Goal: Task Accomplishment & Management: Manage account settings

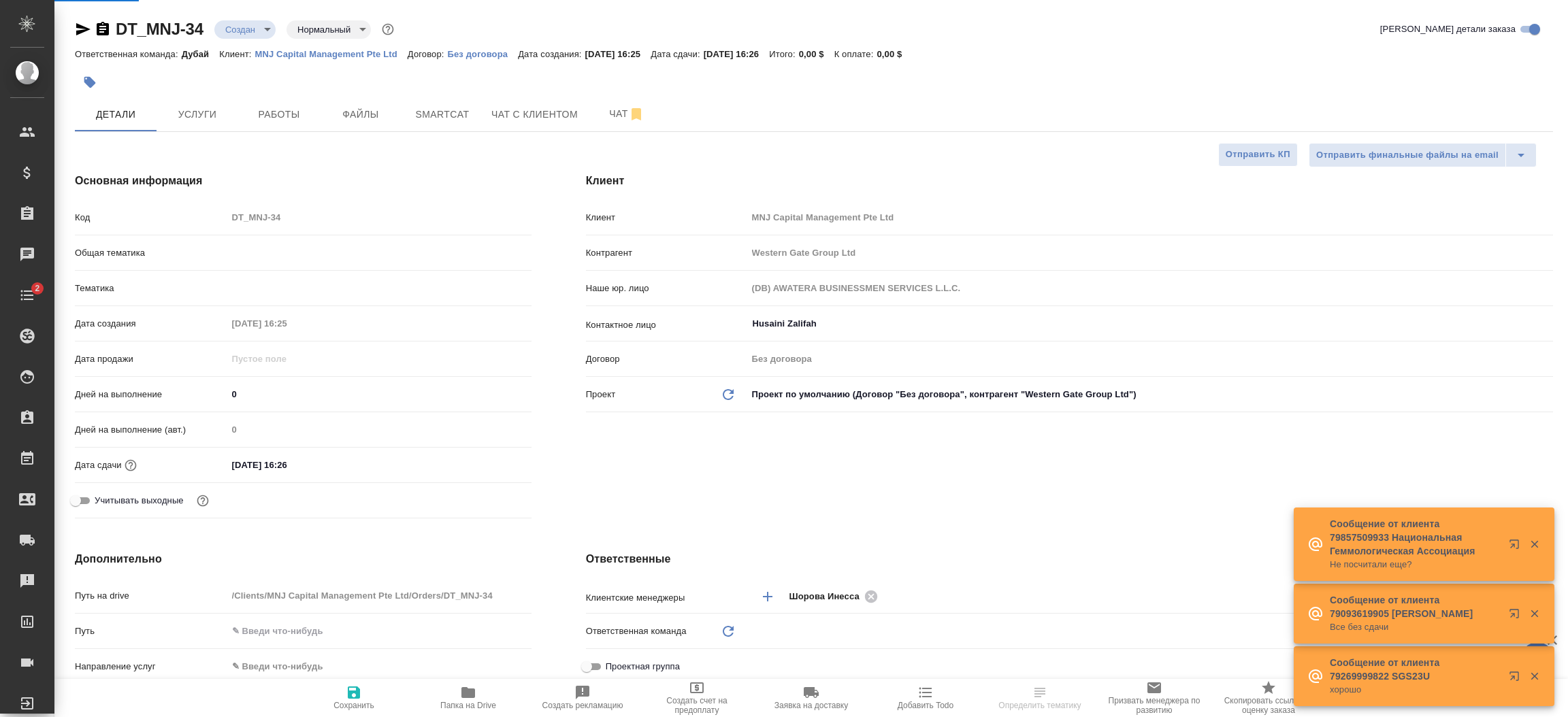
select select "RU"
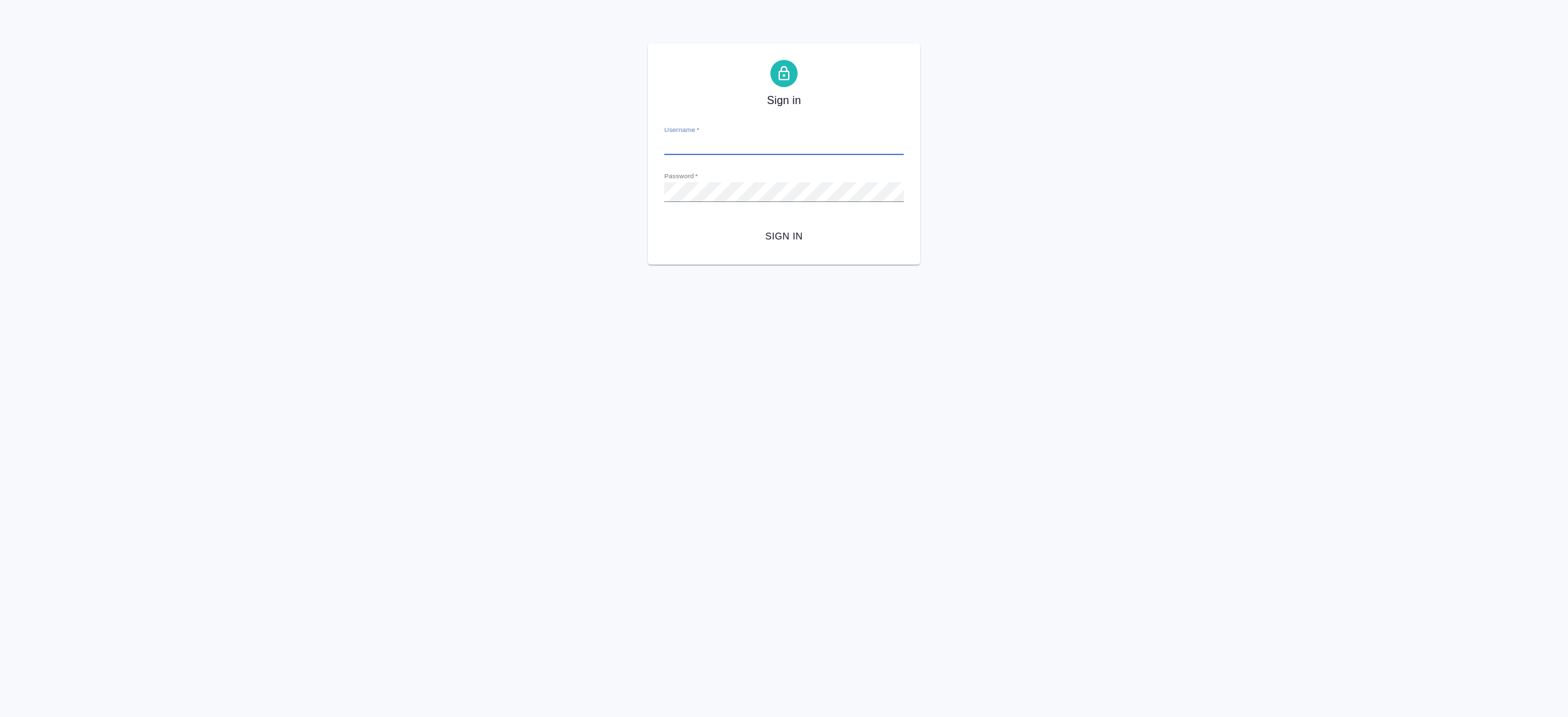
type input "i.shorova@awatera.com"
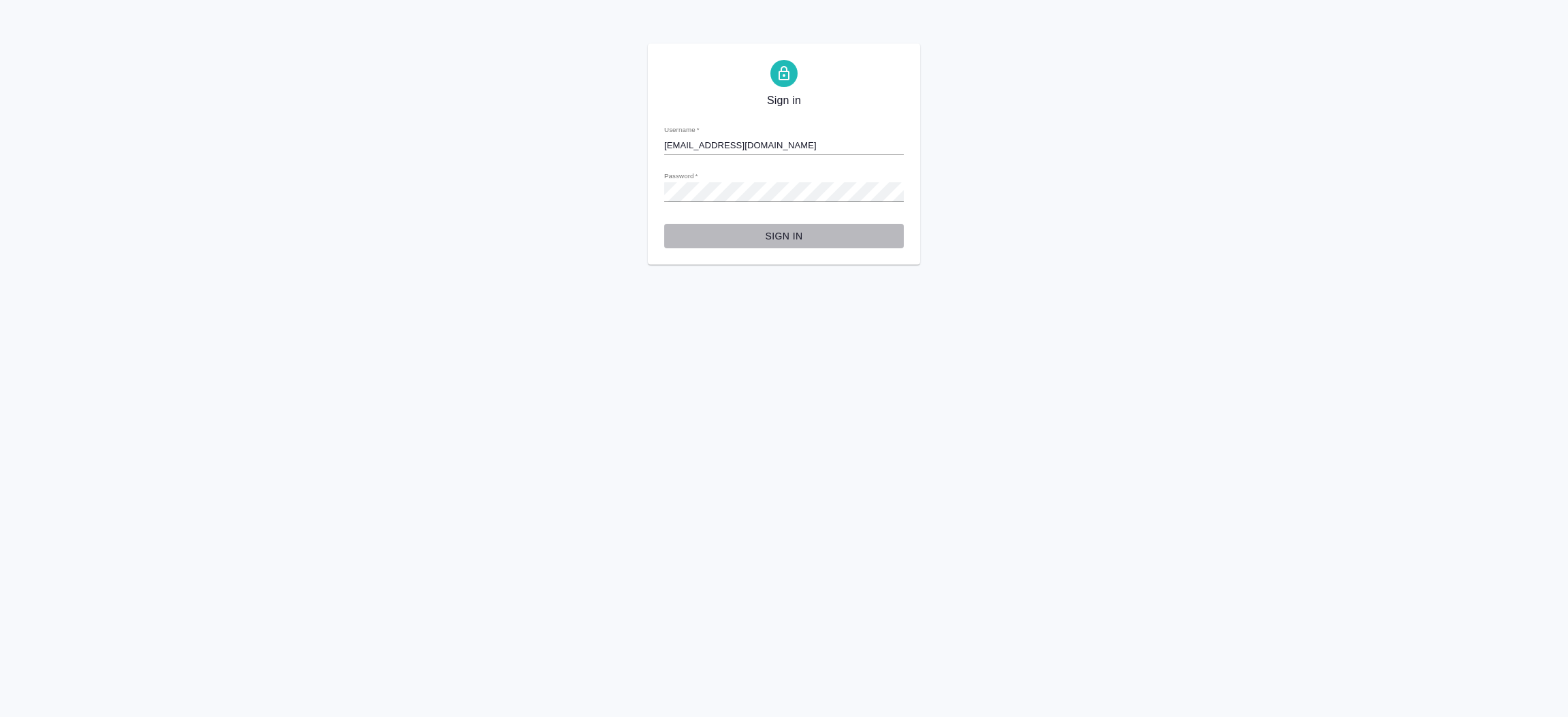
click at [780, 225] on button "Sign in" at bounding box center [784, 236] width 240 height 25
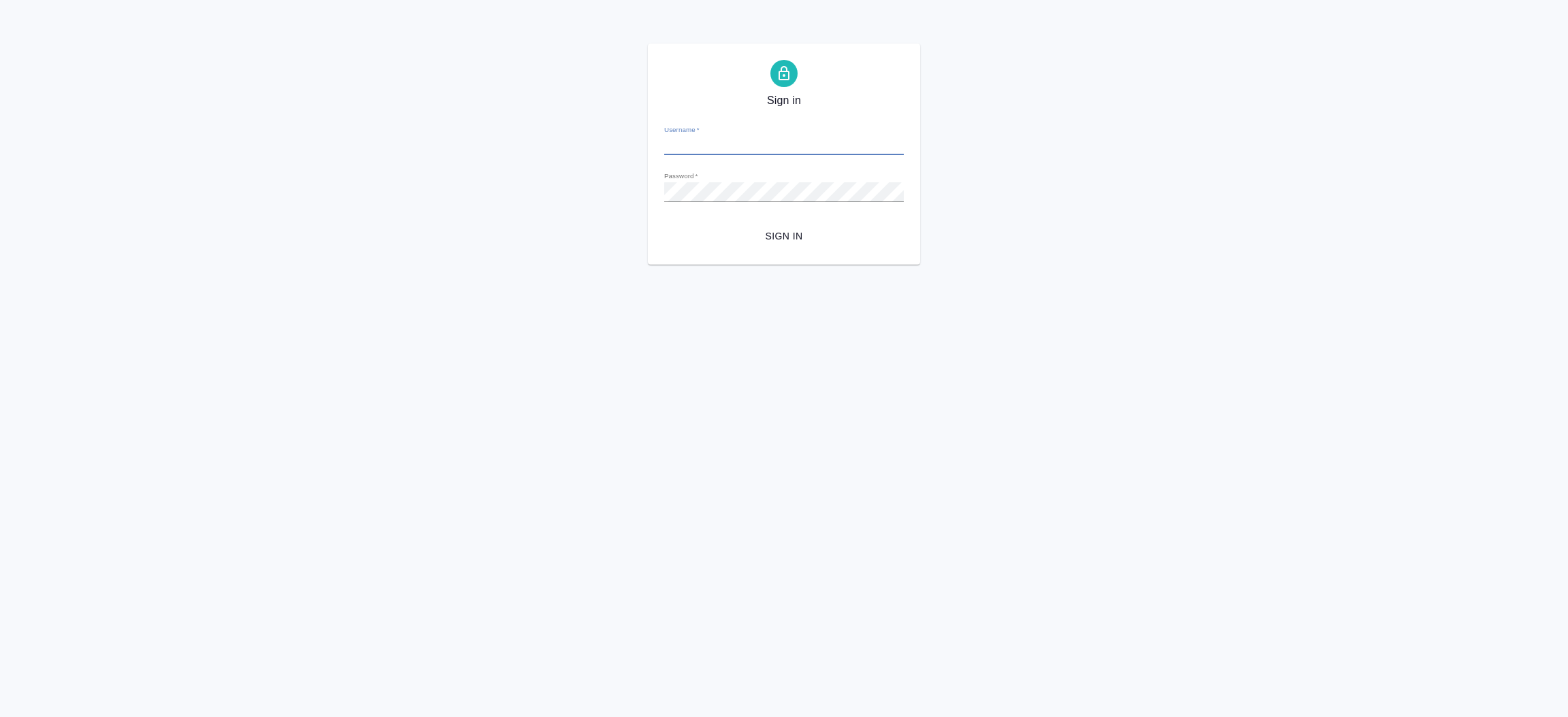
type input "[EMAIL_ADDRESS][DOMAIN_NAME]"
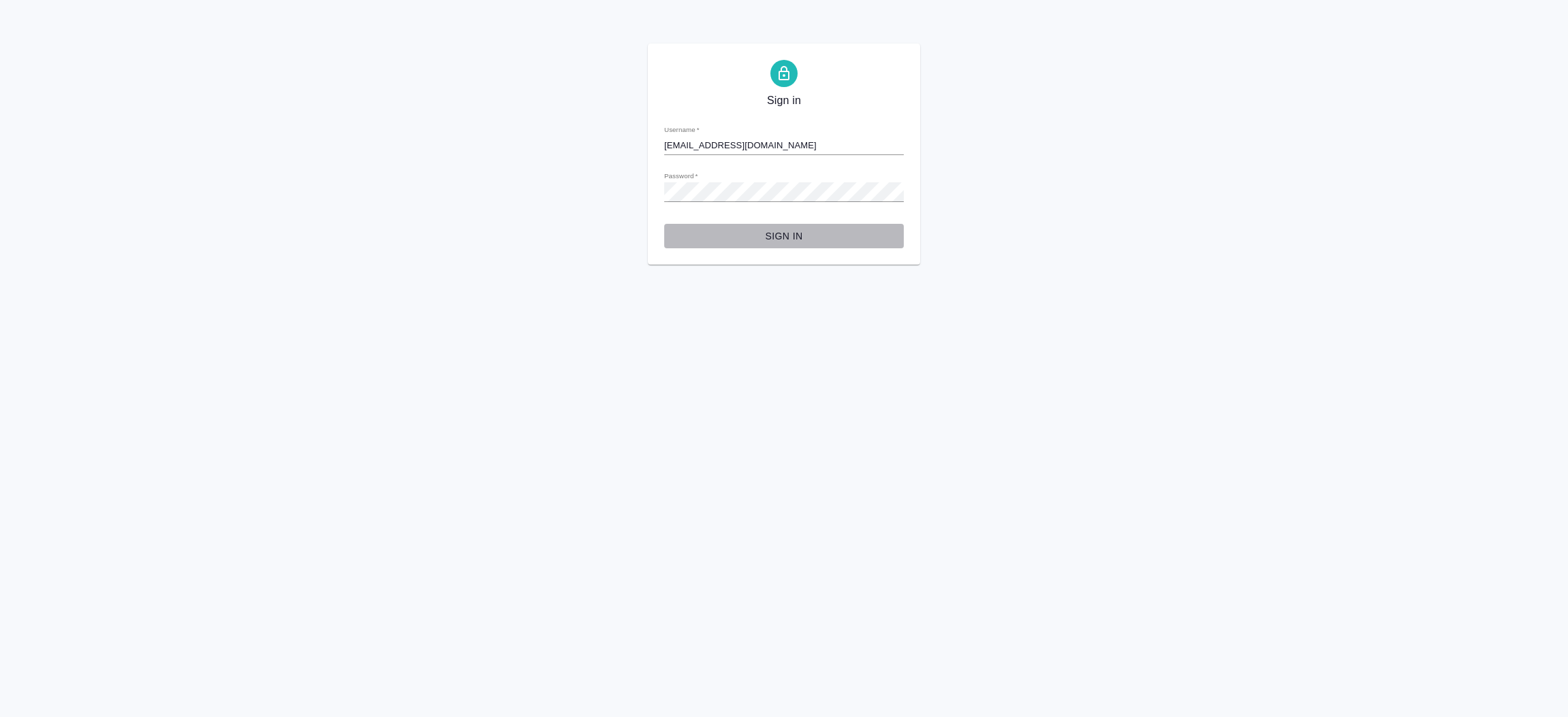
click at [780, 240] on span "Sign in" at bounding box center [784, 236] width 217 height 17
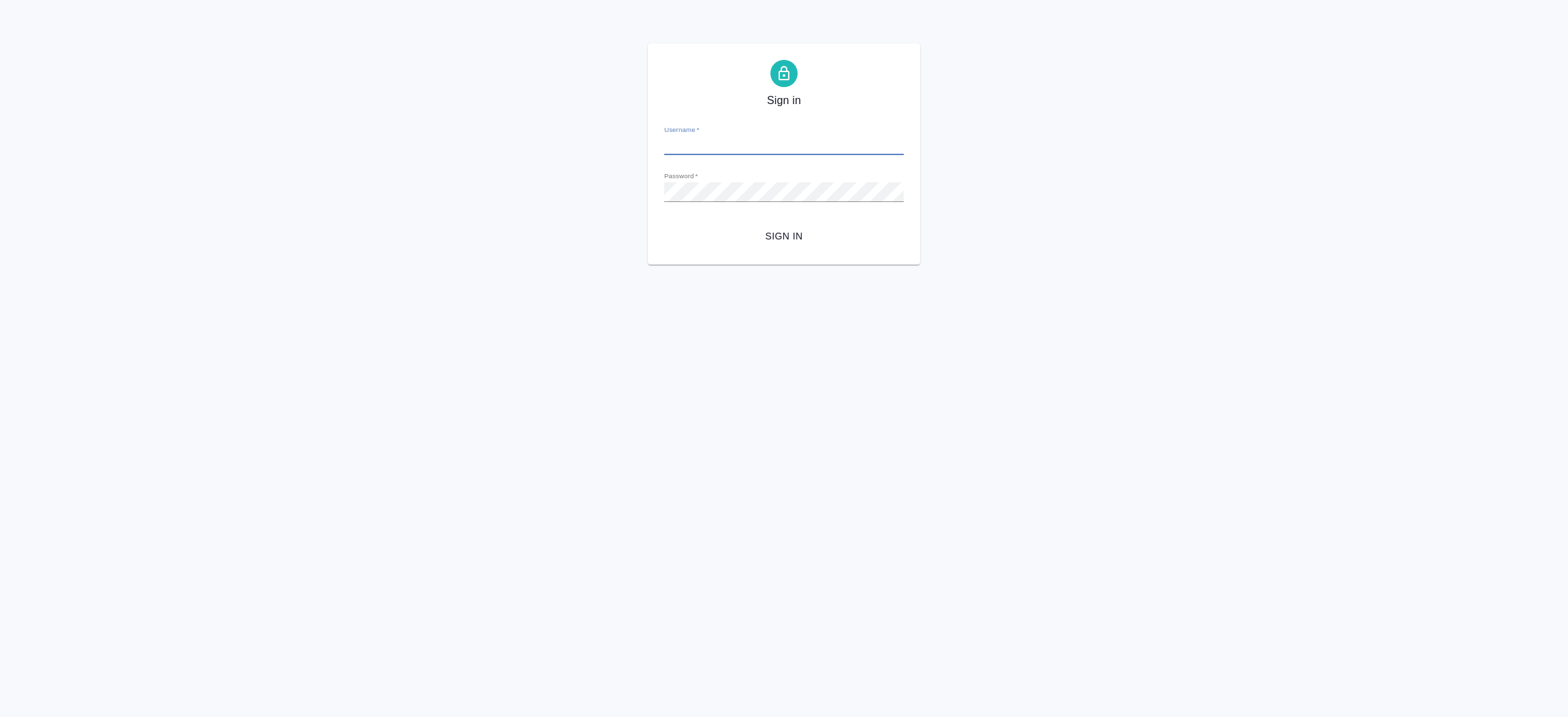
type input "[EMAIL_ADDRESS][DOMAIN_NAME]"
click at [665, 224] on button "Sign in" at bounding box center [784, 236] width 240 height 25
type input "[EMAIL_ADDRESS][DOMAIN_NAME]"
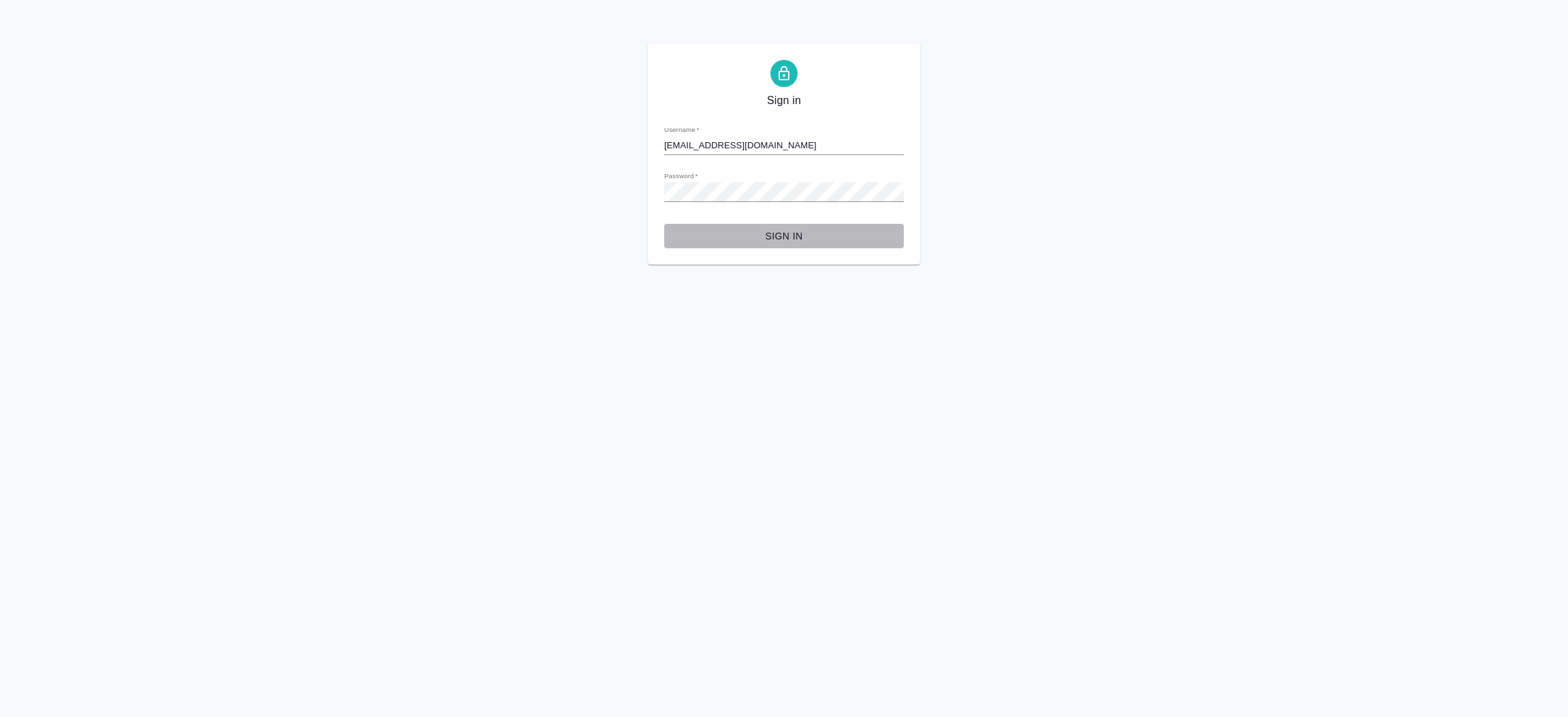
click at [799, 239] on span "Sign in" at bounding box center [784, 236] width 217 height 17
type input "[EMAIL_ADDRESS][DOMAIN_NAME]"
drag, startPoint x: 713, startPoint y: 171, endPoint x: 624, endPoint y: 170, distance: 89.0
click at [624, 170] on div "Sign in Username   * i.shorova@awatera.com Password   * urlPath   * / Sign in" at bounding box center [784, 154] width 1568 height 221
click at [596, 177] on div "Sign in Username   * i.shorova@awatera.com Password   * urlPath   * / Sign in" at bounding box center [784, 154] width 1568 height 221
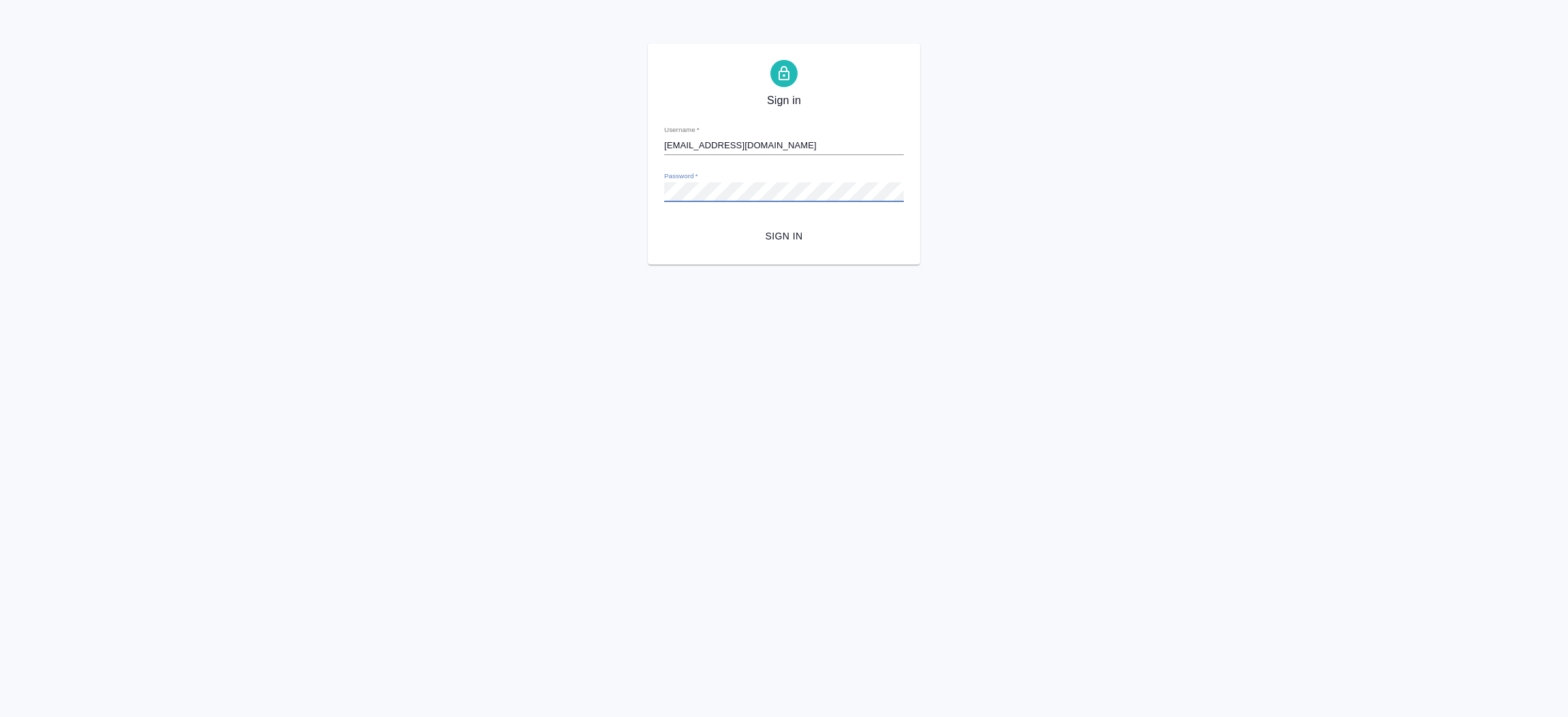
click at [665, 224] on button "Sign in" at bounding box center [784, 236] width 240 height 25
click at [744, 205] on form "Username   * [EMAIL_ADDRESS][DOMAIN_NAME] Password   * urlPath   * / Sign in" at bounding box center [784, 180] width 240 height 134
click at [693, 265] on html "Sign in Username   * i.shorova@awatera.com Password   * urlPath   * / Sign in" at bounding box center [784, 132] width 1568 height 265
click at [788, 240] on span "Sign in" at bounding box center [784, 236] width 217 height 17
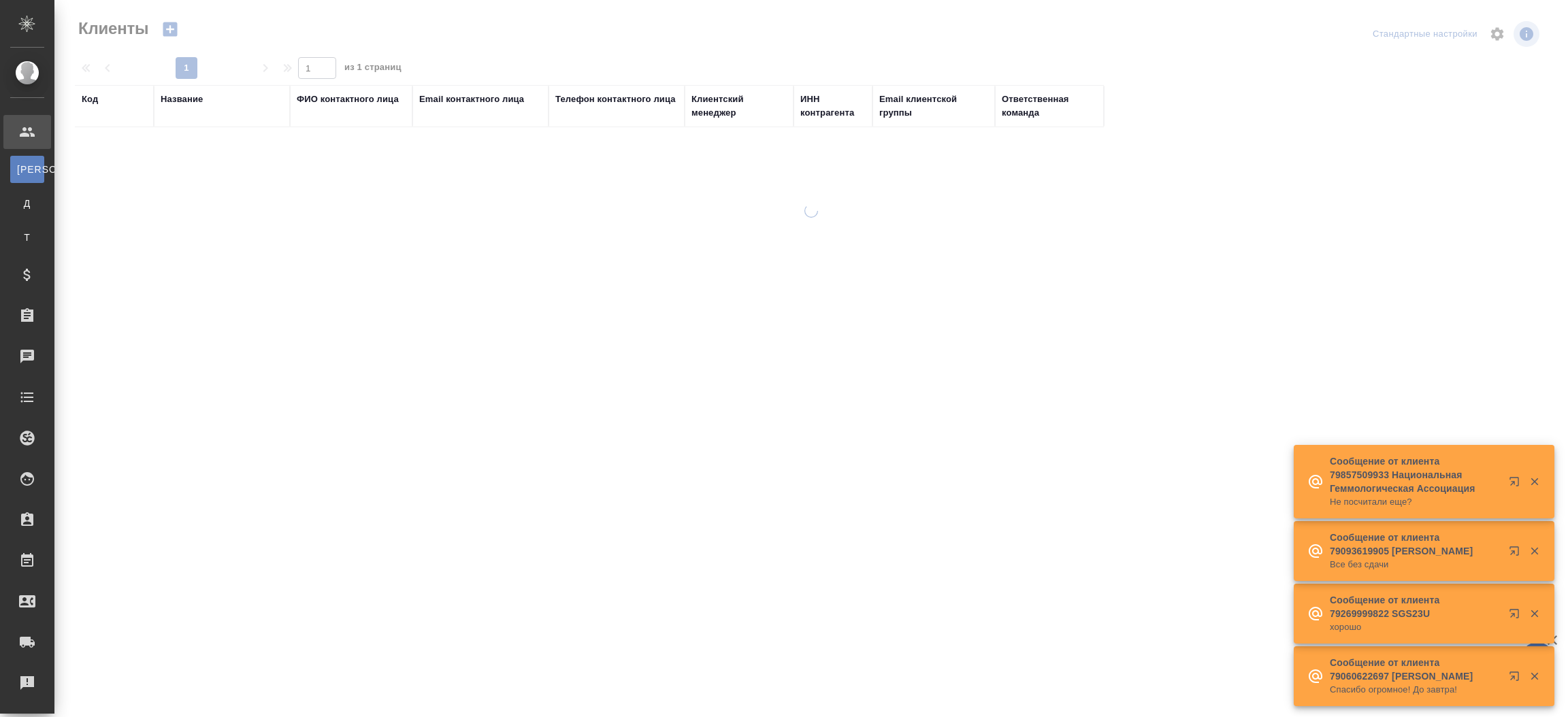
select select "RU"
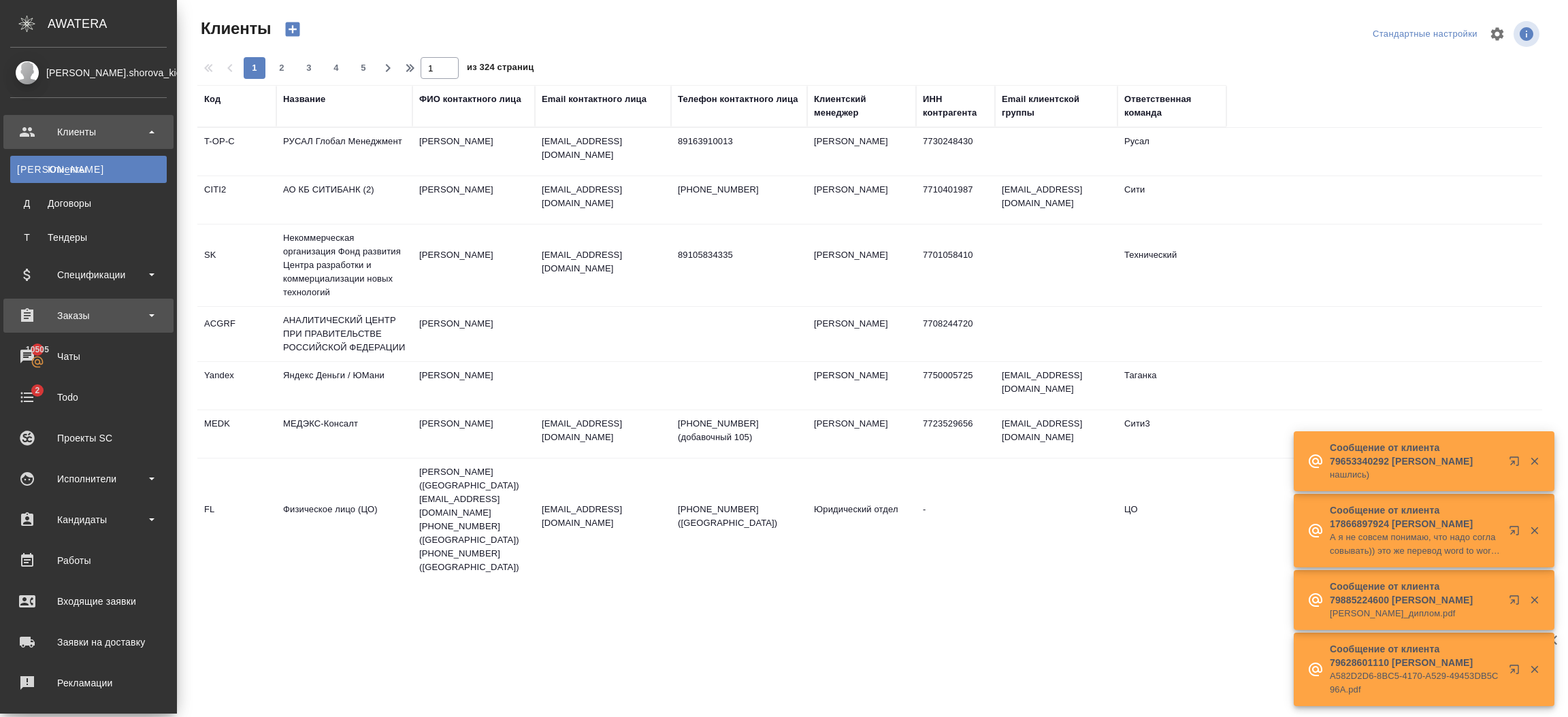
click at [81, 309] on div "Заказы" at bounding box center [88, 315] width 157 height 21
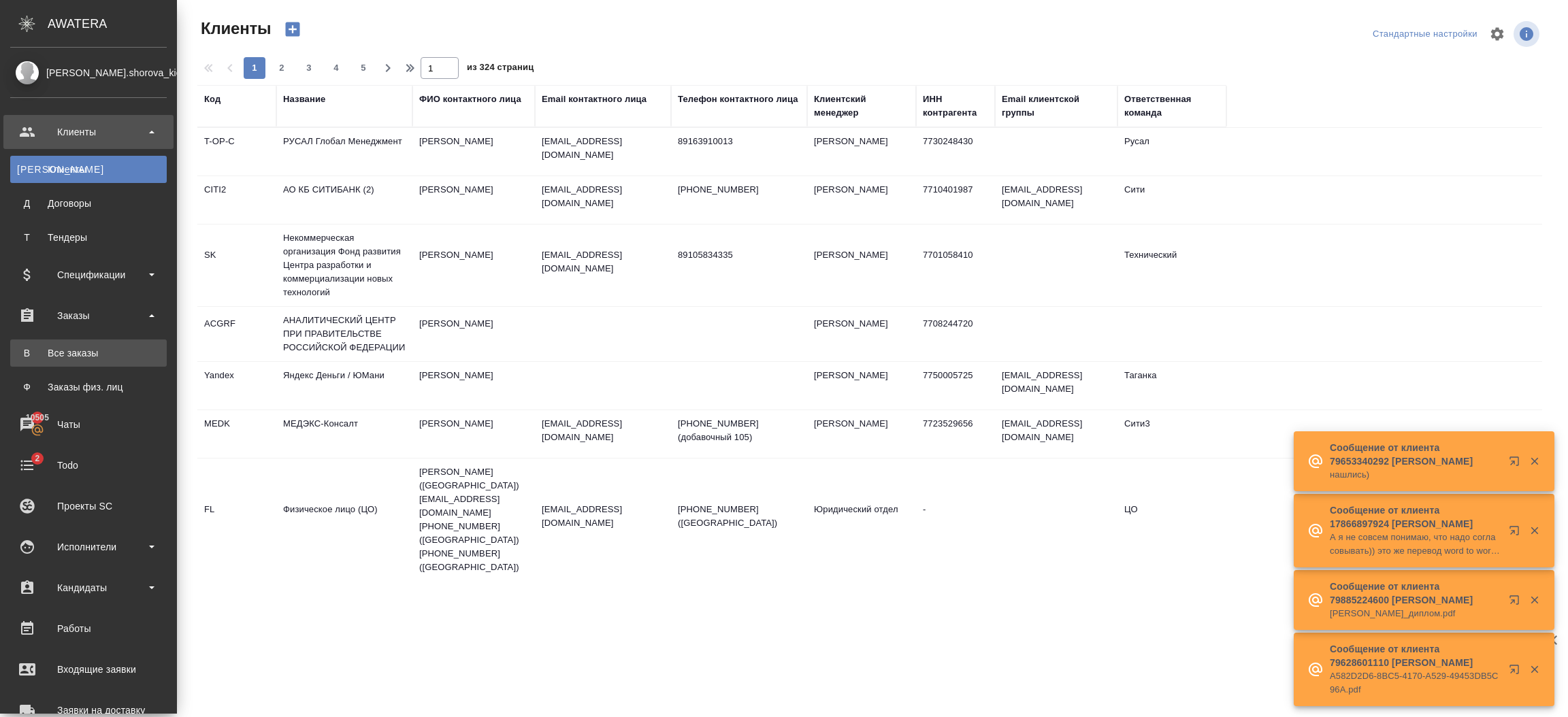
click at [85, 343] on link "В Все заказы" at bounding box center [88, 353] width 157 height 27
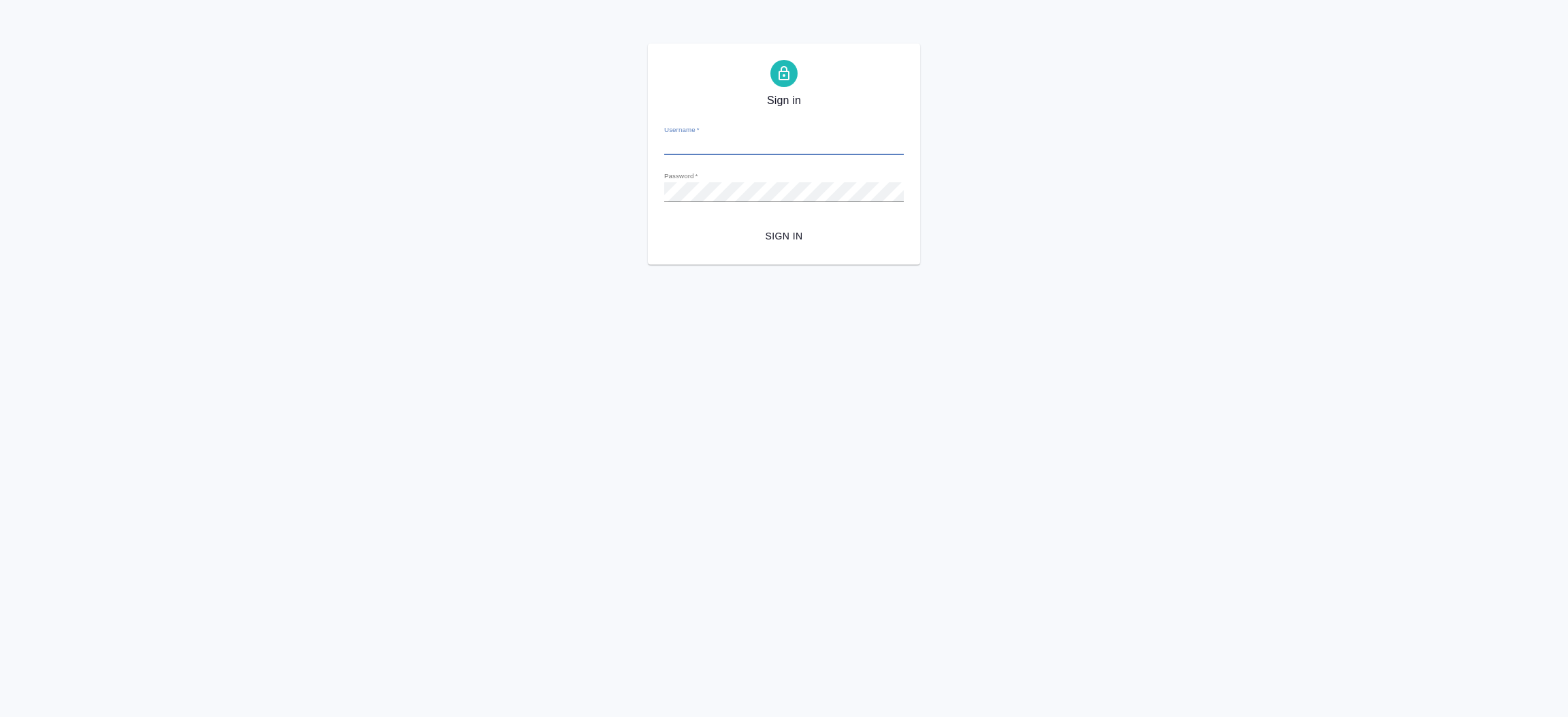
type input "[EMAIL_ADDRESS][DOMAIN_NAME]"
click at [780, 238] on span "Sign in" at bounding box center [784, 236] width 217 height 17
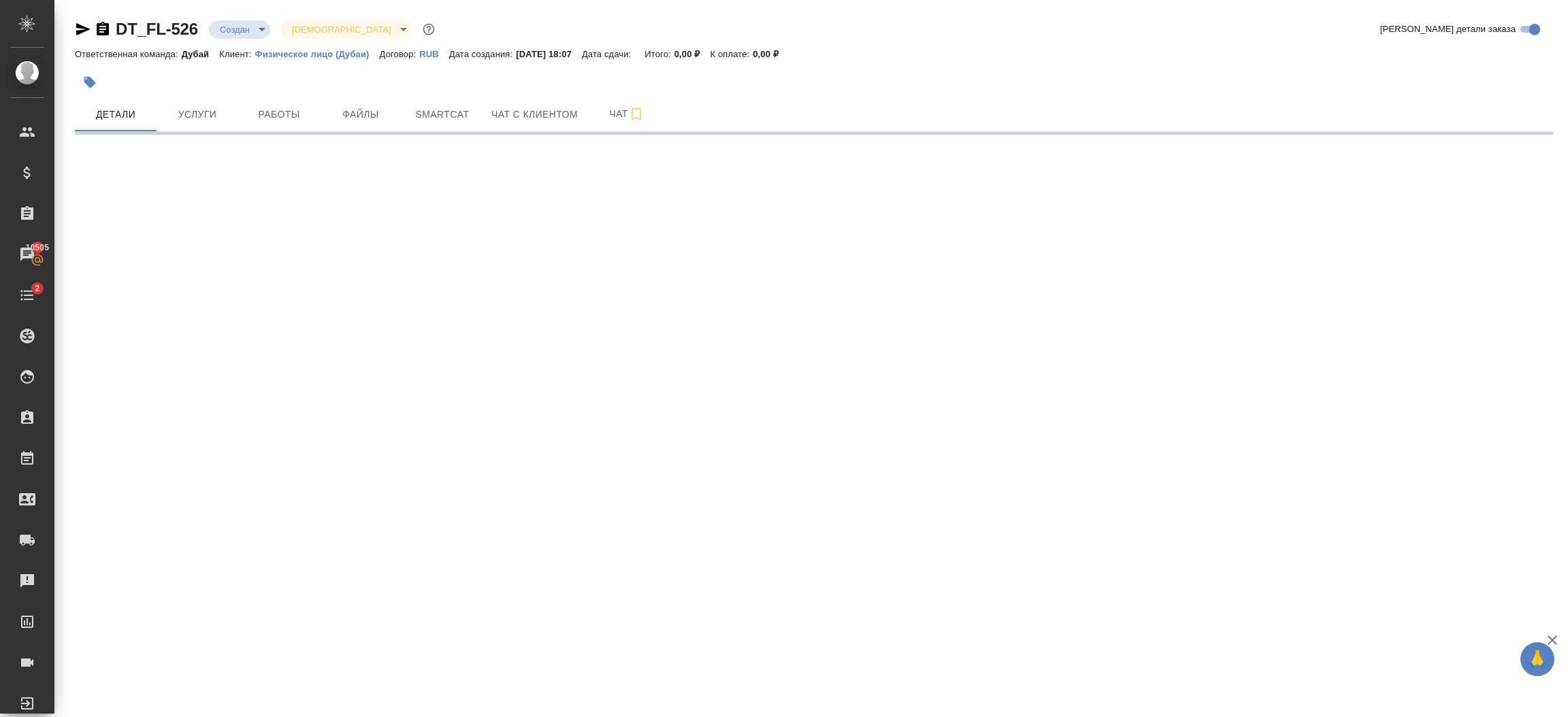
select select "RU"
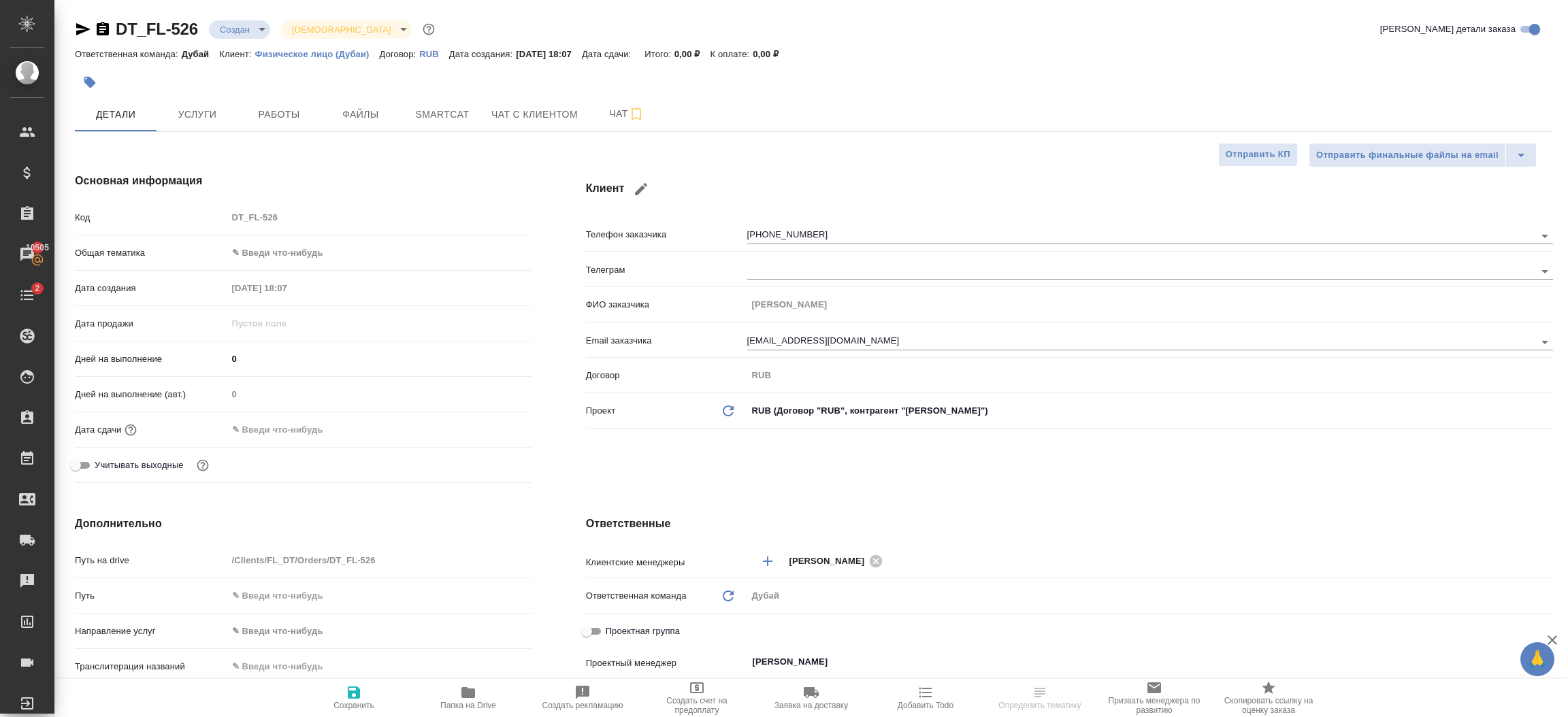
type textarea "x"
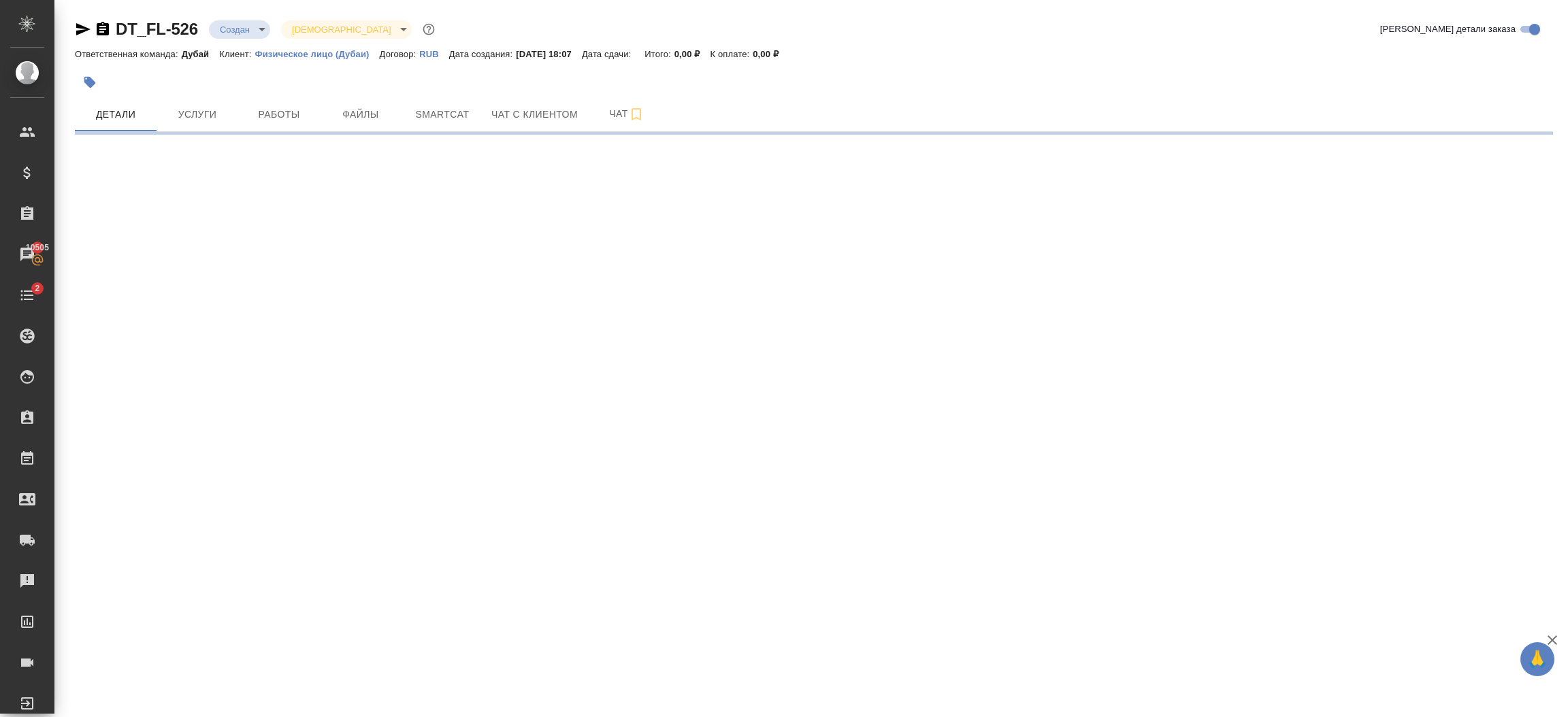
select select "RU"
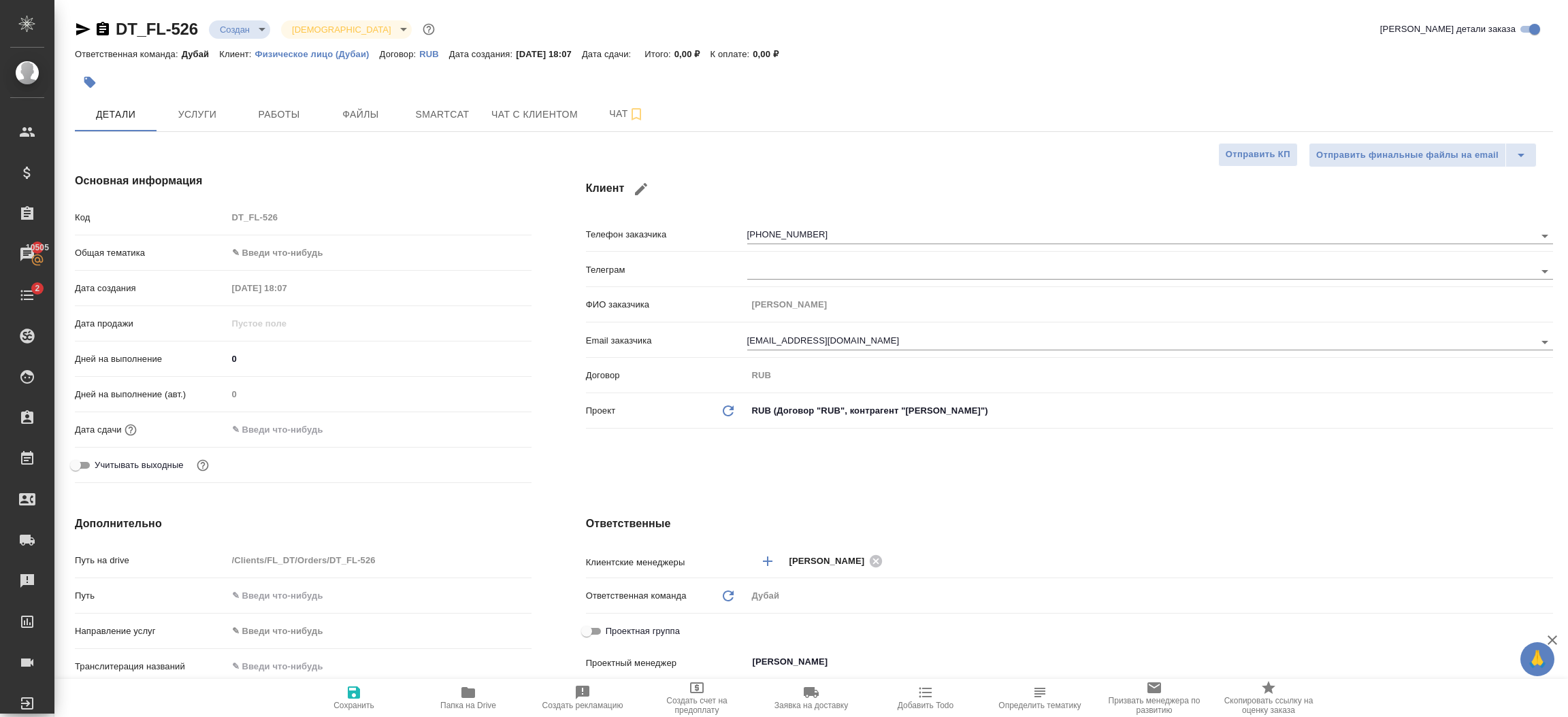
type textarea "x"
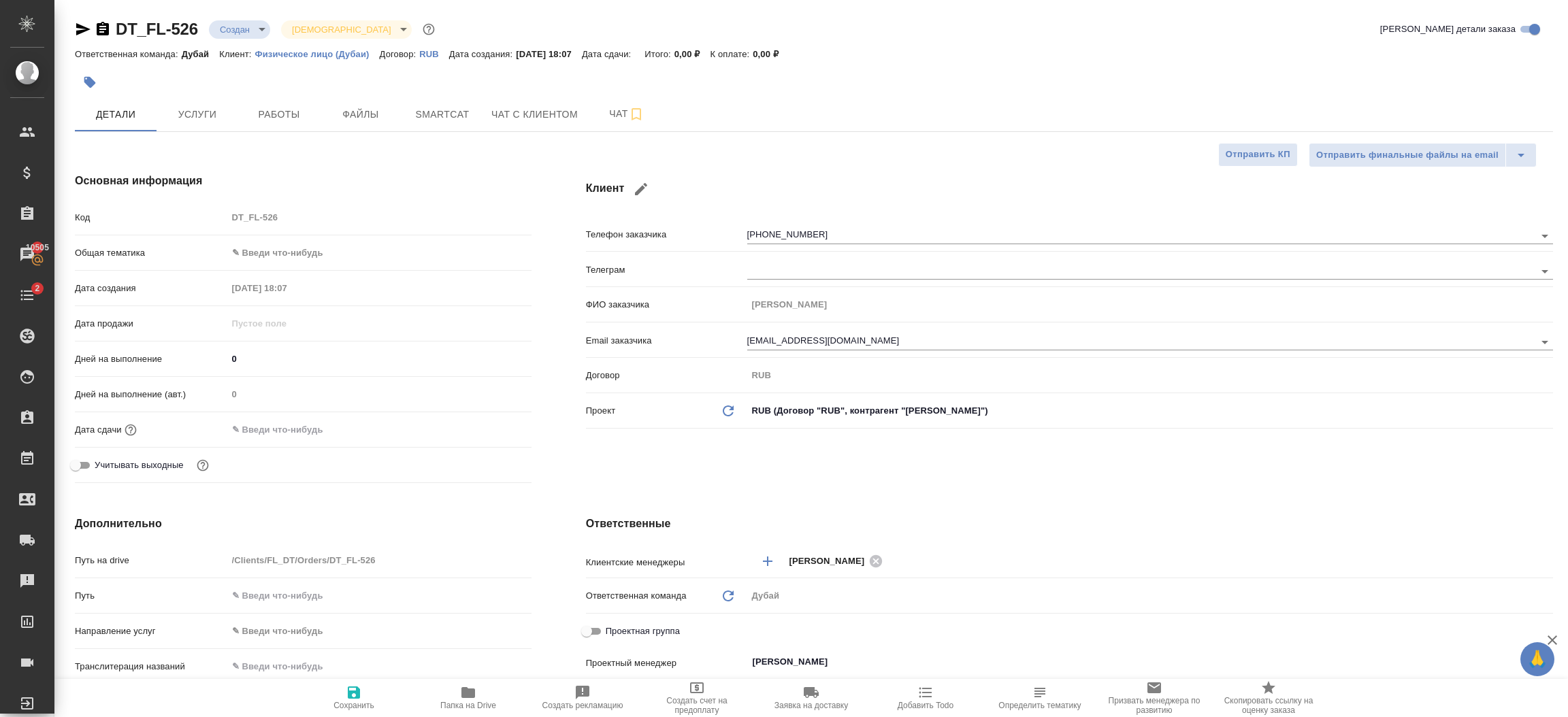
type textarea "x"
